Goal: Book appointment/travel/reservation

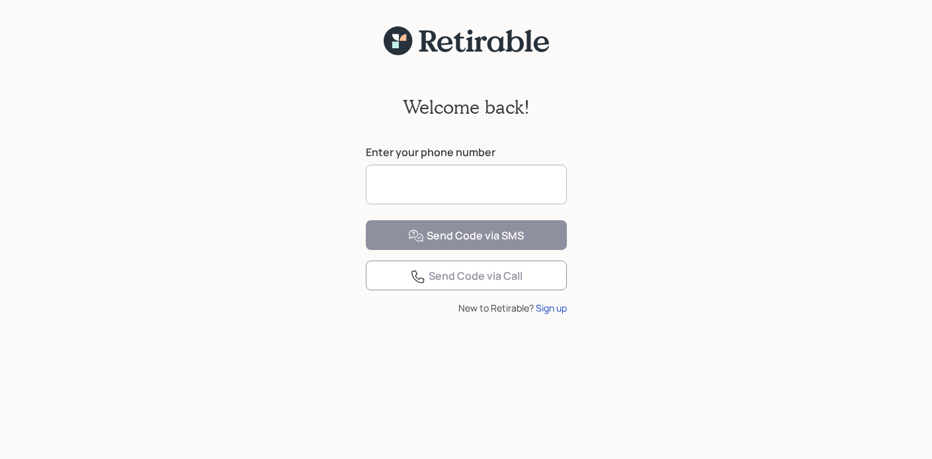
click at [405, 192] on input at bounding box center [466, 185] width 201 height 40
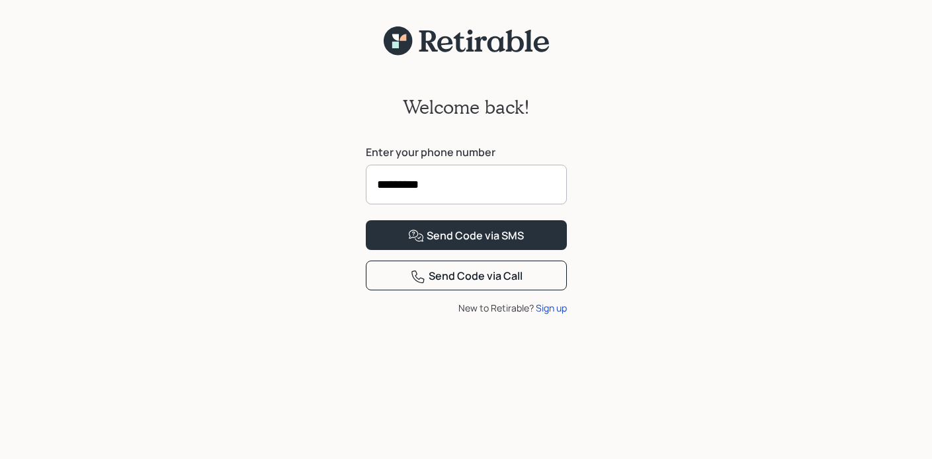
type input "**********"
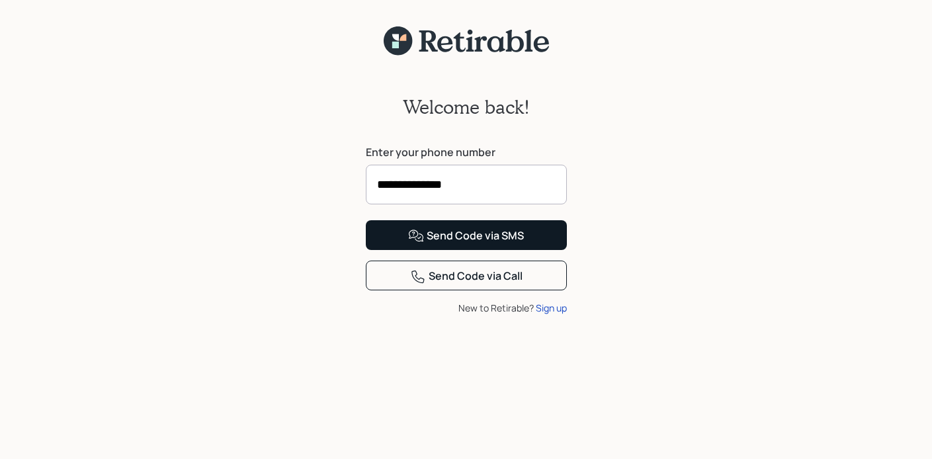
click at [456, 244] on div "Send Code via SMS" at bounding box center [466, 236] width 116 height 16
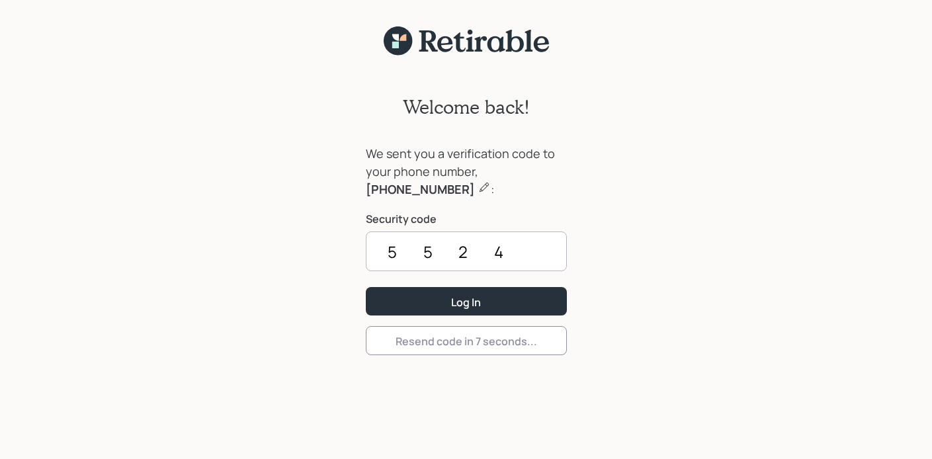
type input "5524"
click at [466, 301] on button "Log In" at bounding box center [466, 301] width 201 height 28
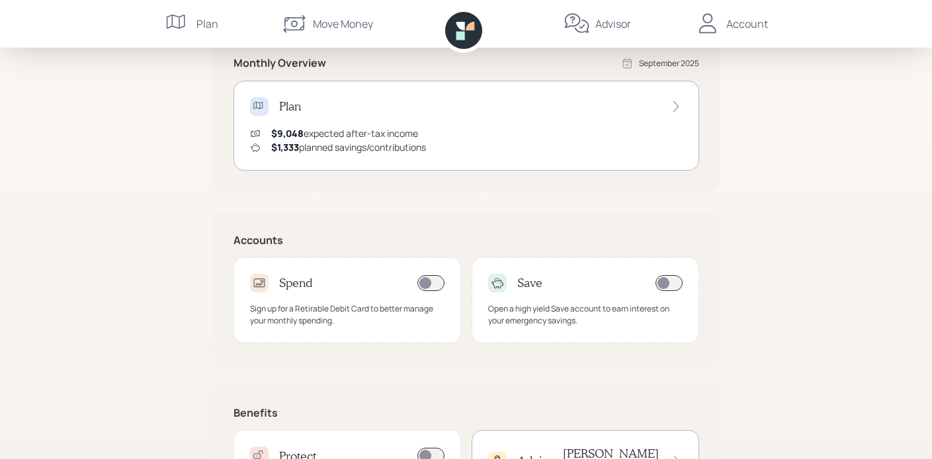
scroll to position [345, 0]
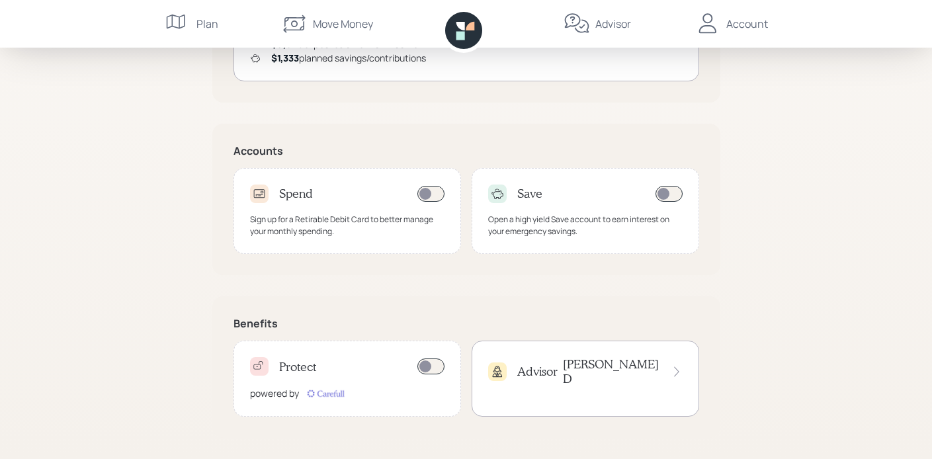
click at [636, 367] on h4 "[PERSON_NAME]" at bounding box center [611, 371] width 97 height 28
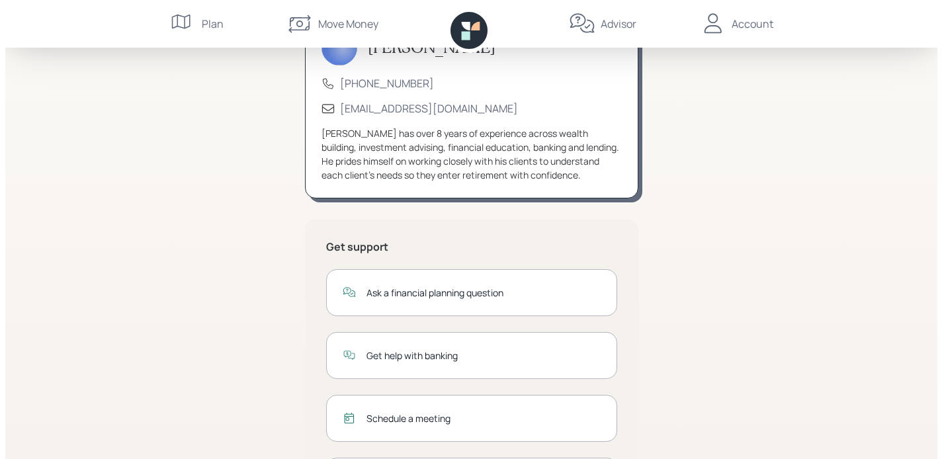
scroll to position [187, 0]
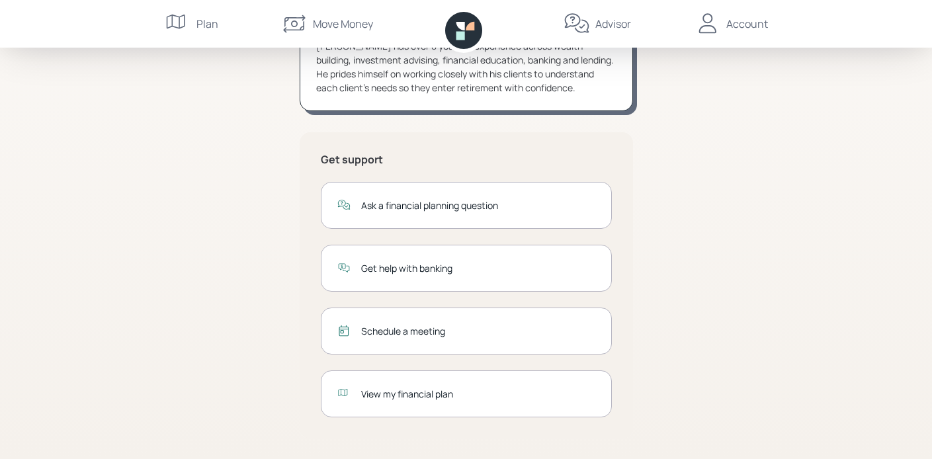
click at [453, 331] on div "Schedule a meeting" at bounding box center [478, 331] width 234 height 14
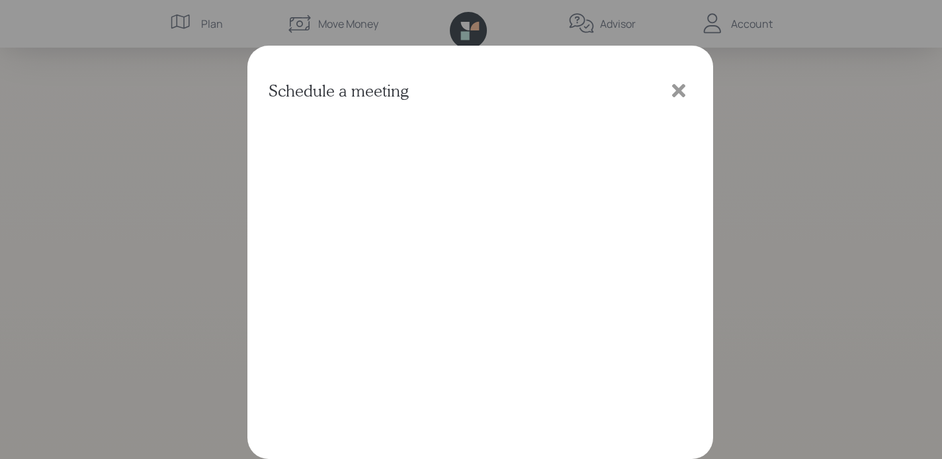
click at [678, 90] on icon at bounding box center [678, 90] width 13 height 13
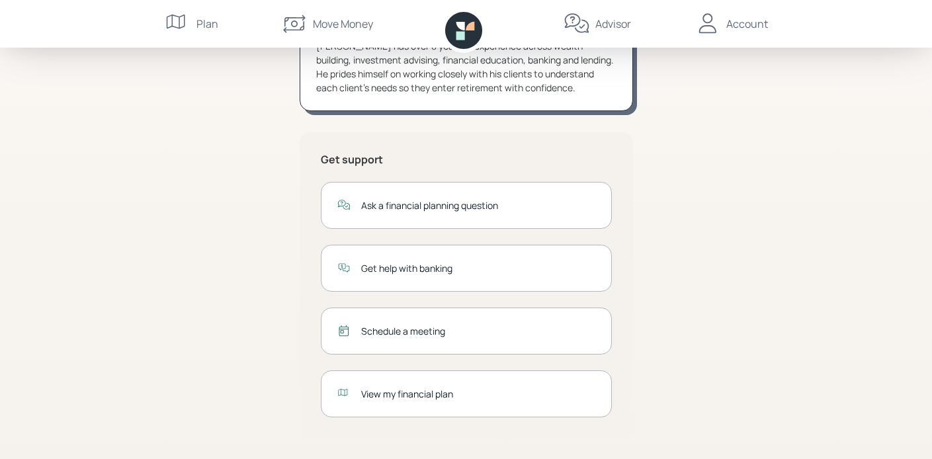
click at [424, 331] on div "Schedule a meeting" at bounding box center [478, 331] width 234 height 14
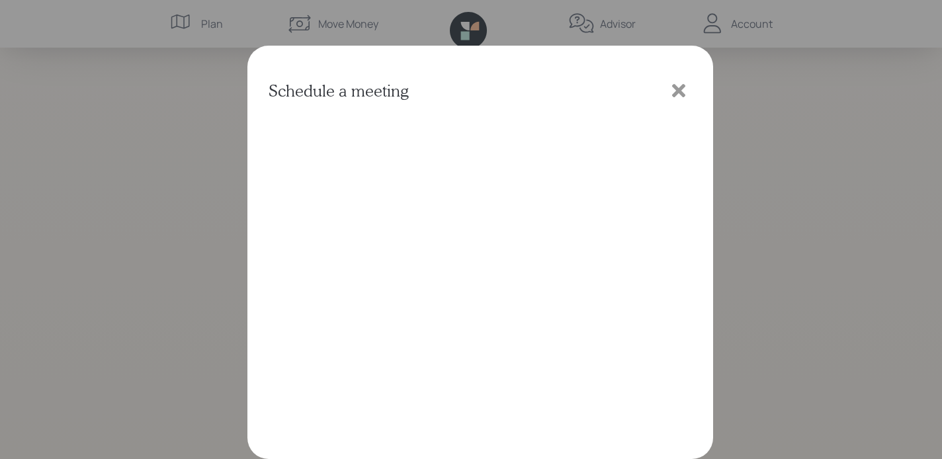
scroll to position [0, 0]
click at [677, 91] on icon at bounding box center [678, 90] width 13 height 13
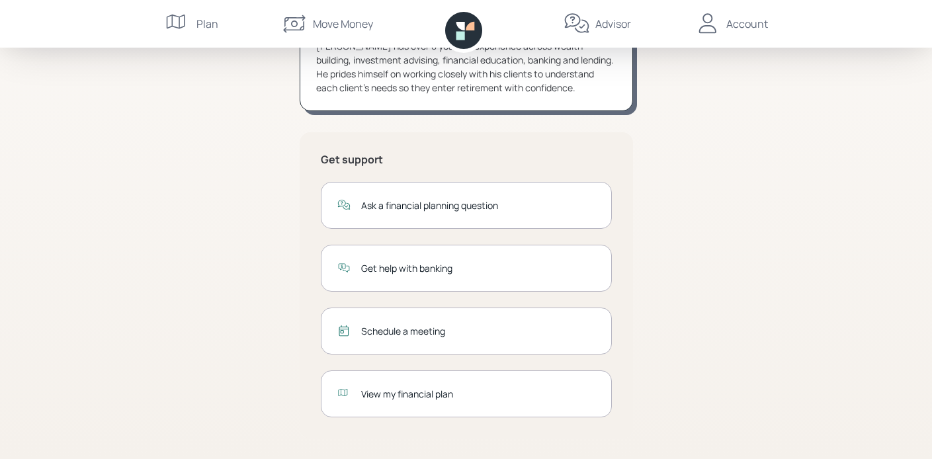
click at [448, 336] on div "Schedule a meeting" at bounding box center [478, 331] width 234 height 14
